Goal: Navigation & Orientation: Understand site structure

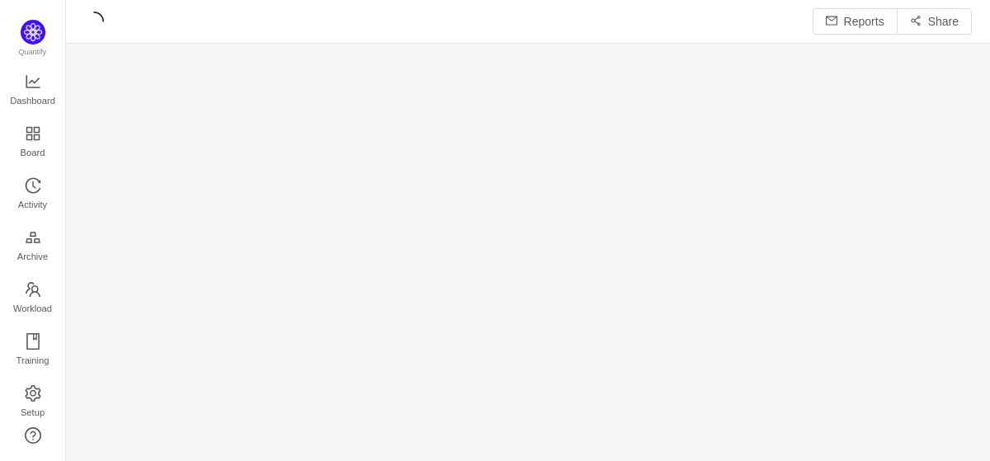
scroll to position [461, 924]
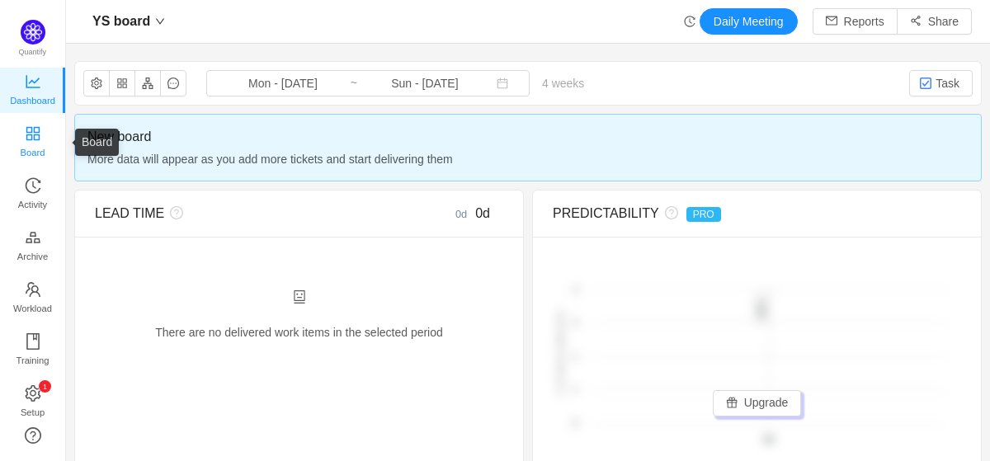
click at [34, 155] on span "Board" at bounding box center [33, 152] width 25 height 33
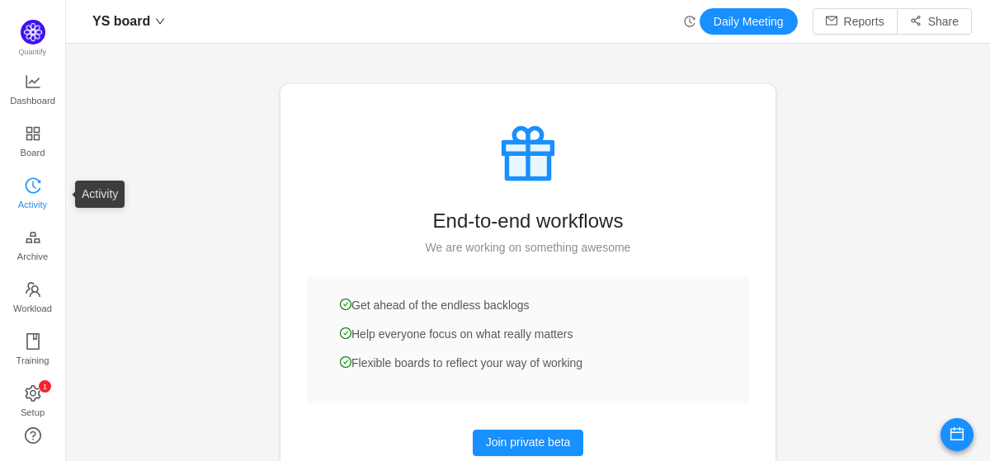
click at [33, 193] on span "Activity" at bounding box center [32, 204] width 29 height 33
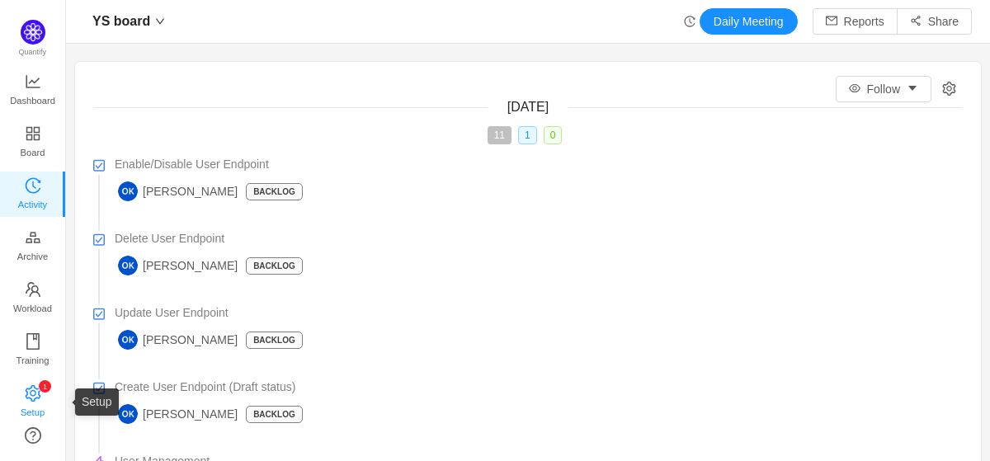
click at [31, 405] on span "Setup" at bounding box center [33, 412] width 24 height 33
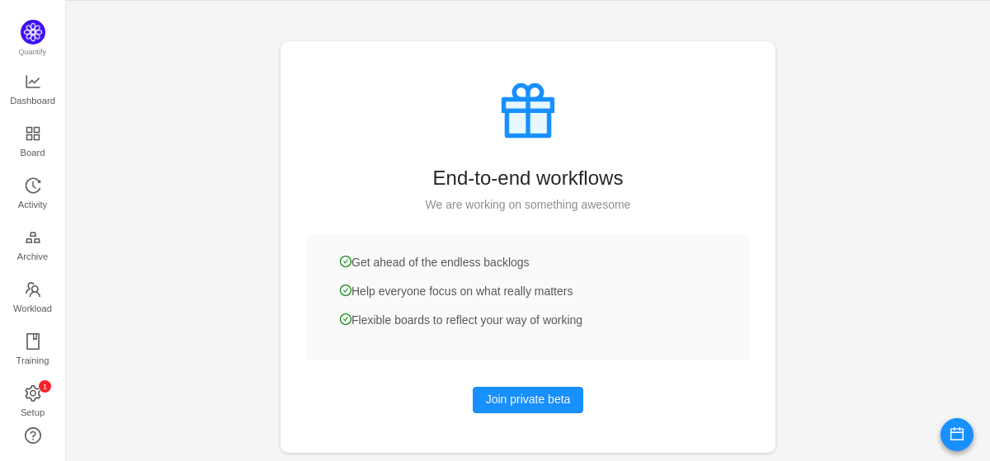
scroll to position [65, 0]
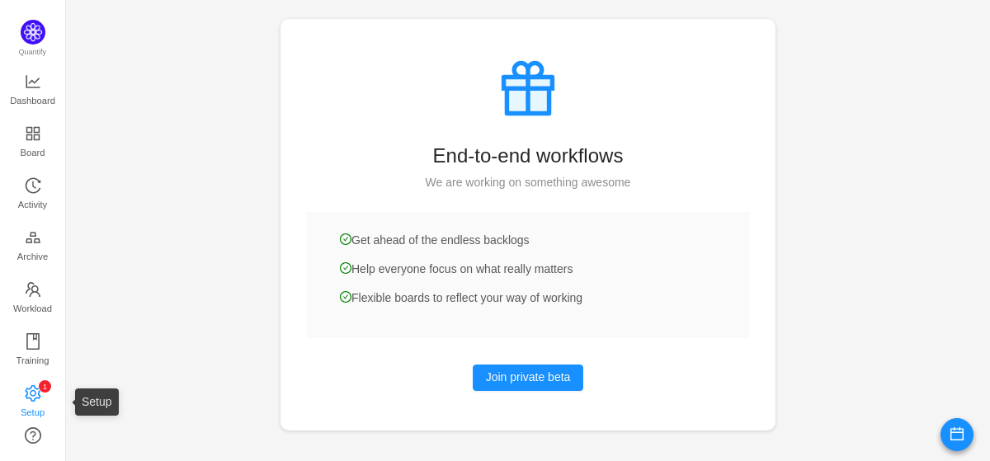
click at [31, 389] on icon "icon: setting" at bounding box center [33, 393] width 17 height 17
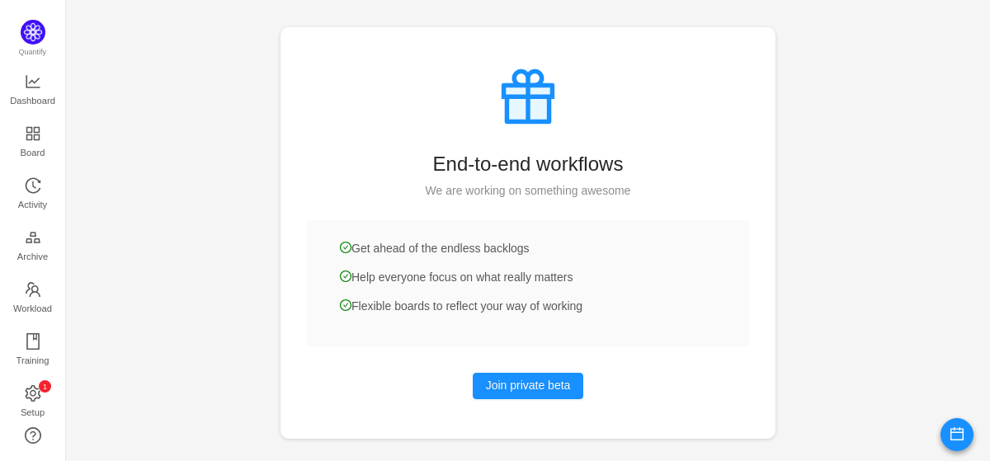
scroll to position [65, 0]
